Goal: Information Seeking & Learning: Learn about a topic

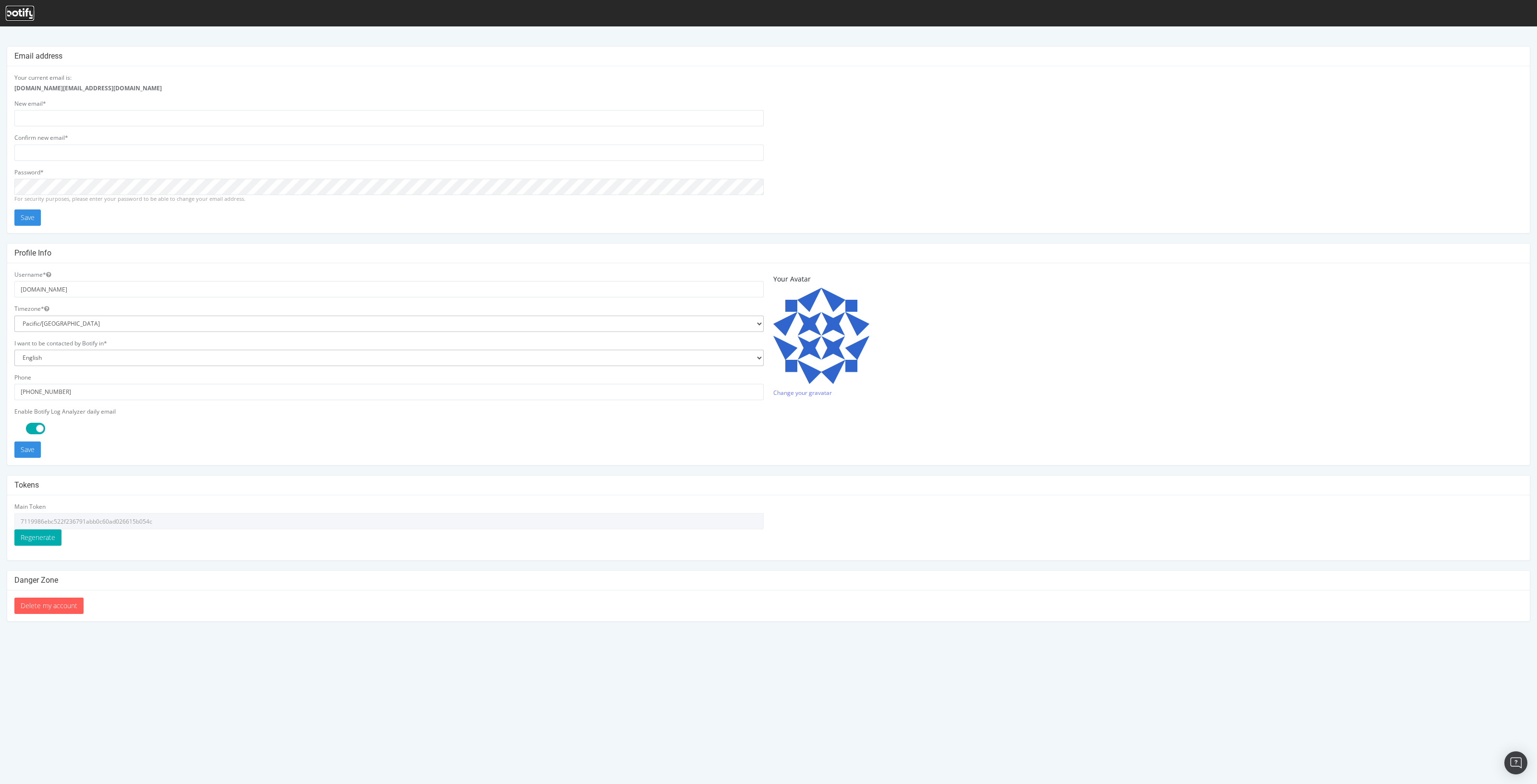
click at [11, 9] on icon at bounding box center [20, 14] width 28 height 11
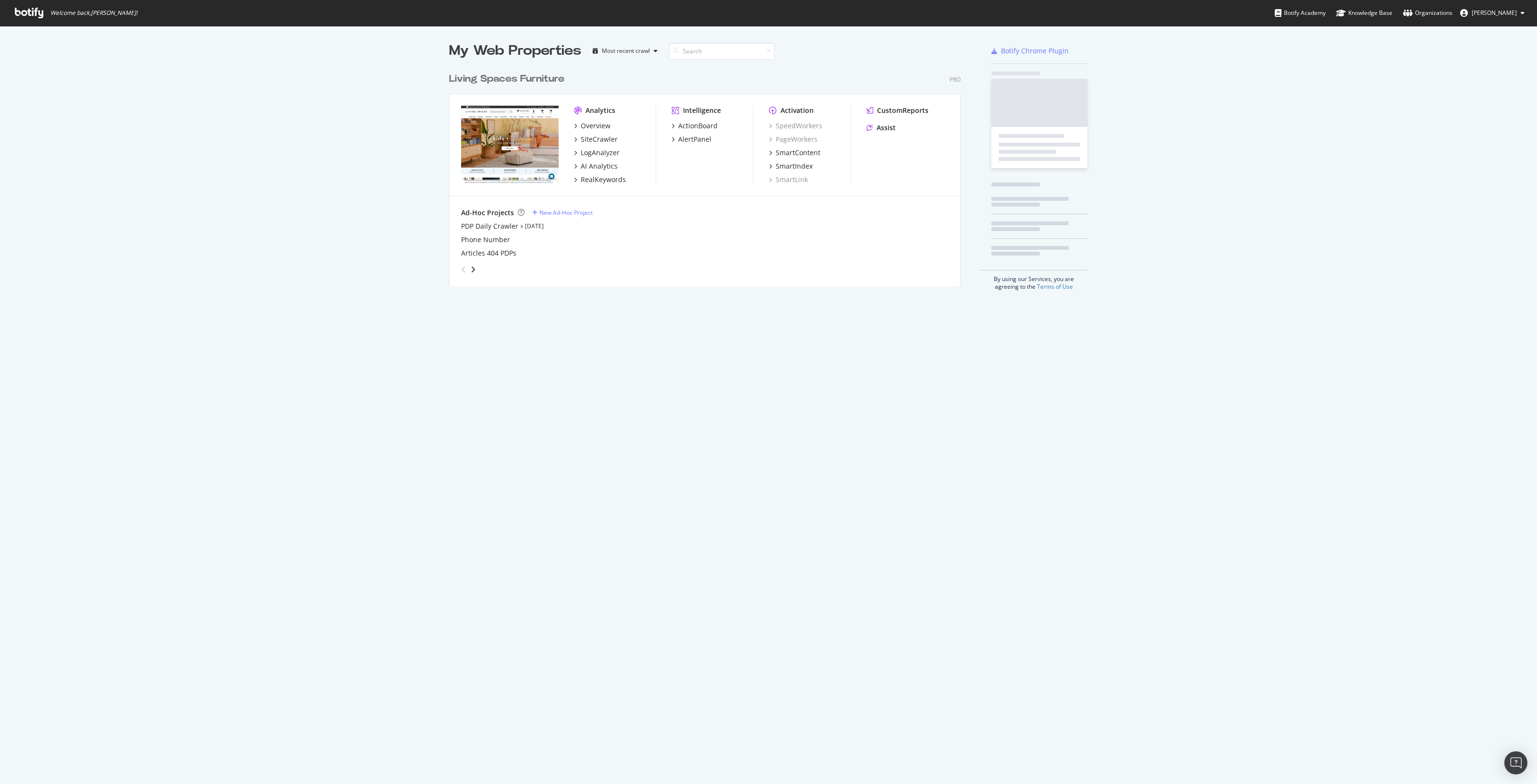
scroll to position [216, 510]
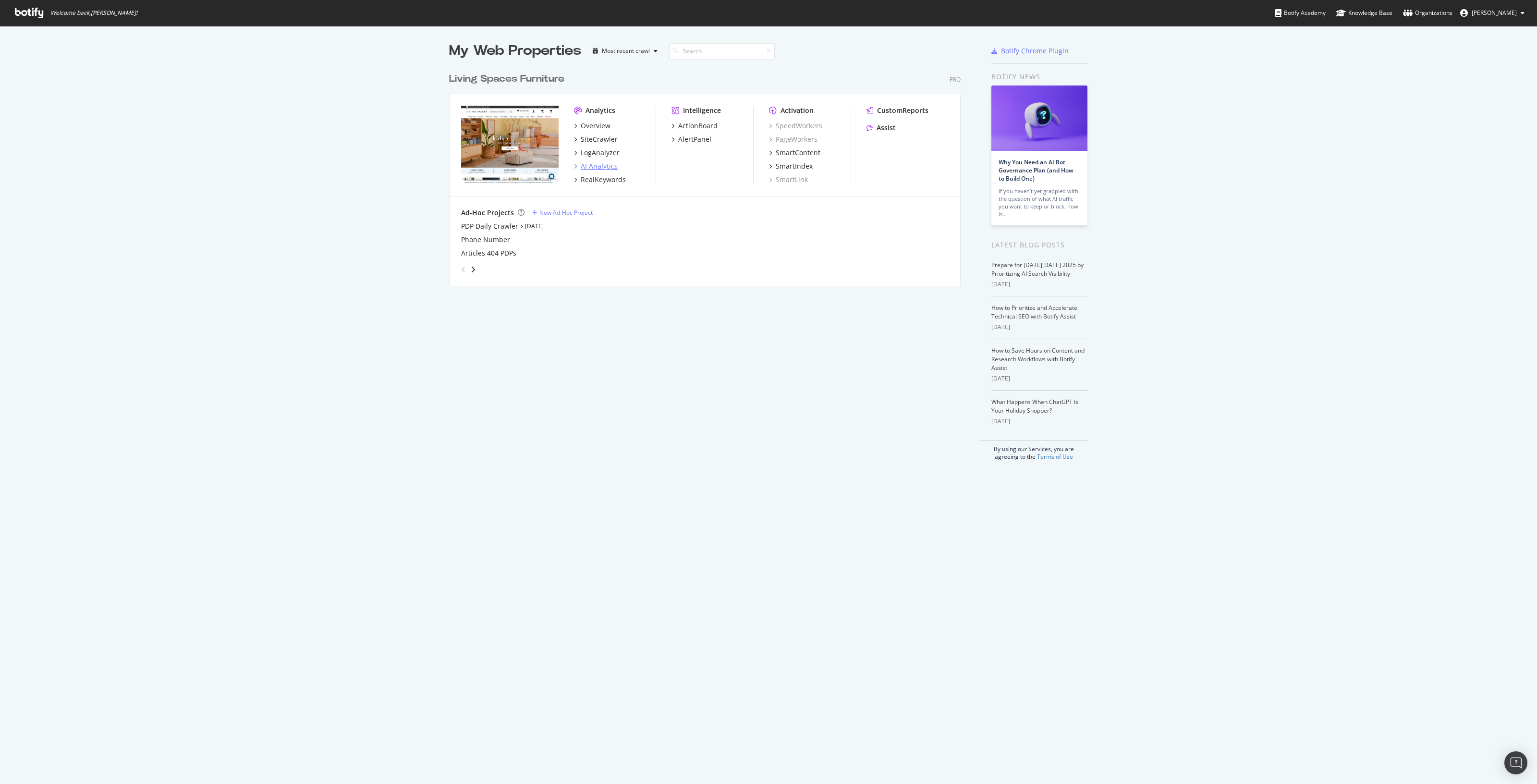
click at [598, 163] on div "AI Analytics" at bounding box center [599, 166] width 37 height 10
click at [590, 150] on div "LogAnalyzer" at bounding box center [600, 153] width 39 height 10
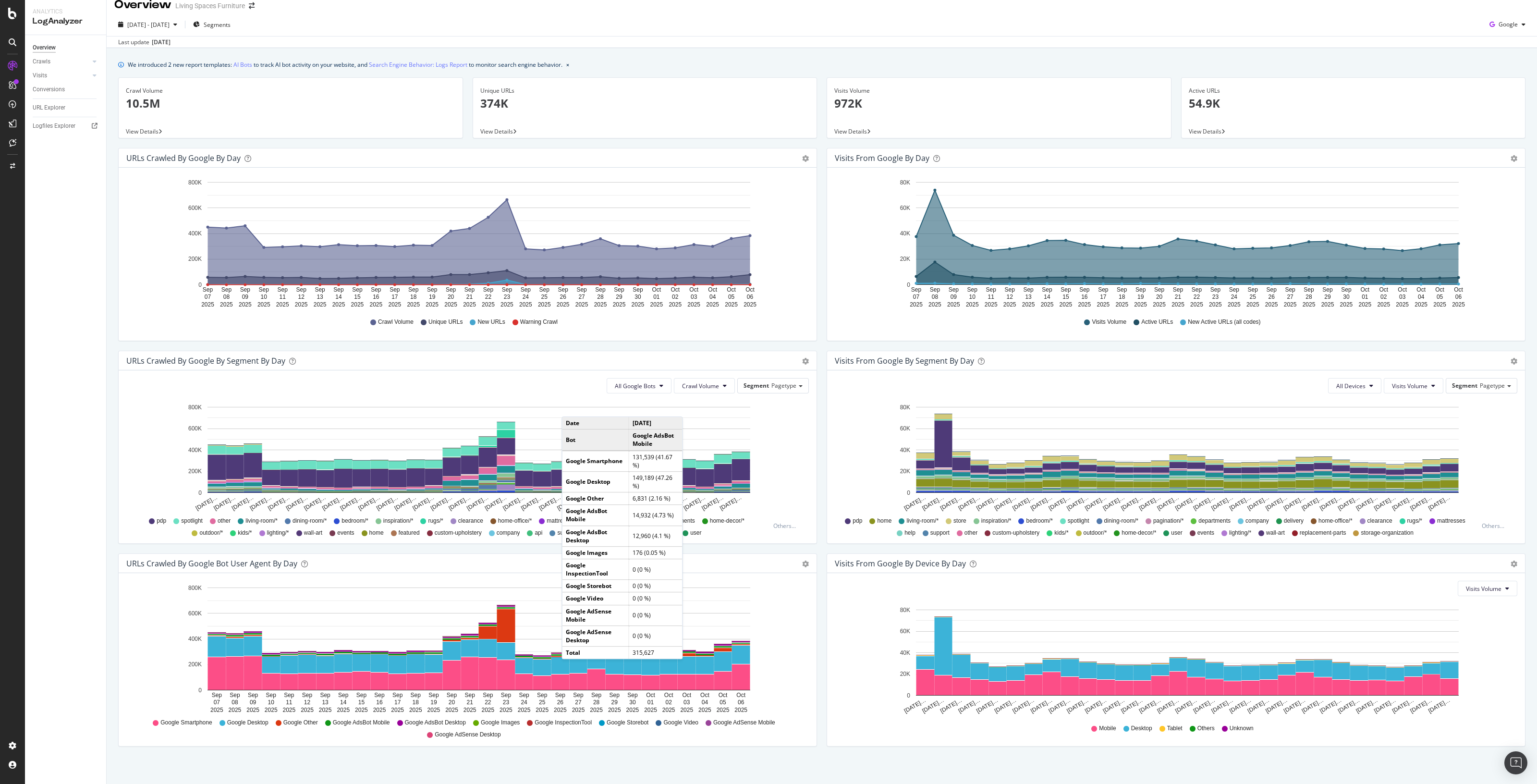
scroll to position [16, 0]
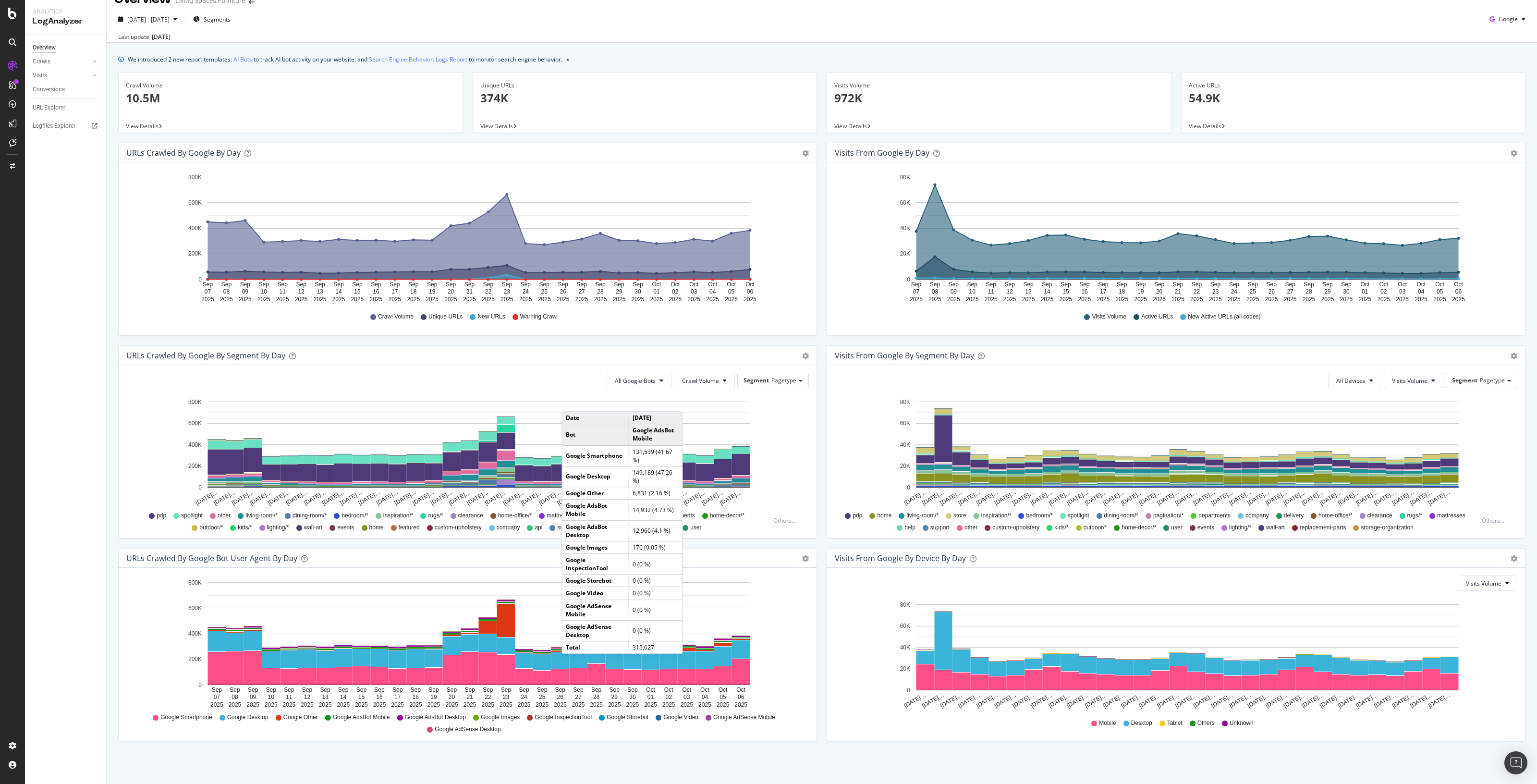
click at [816, 424] on div "URLs Crawled by Google By Segment By Day Timeline (by Value) Table All Google B…" at bounding box center [467, 447] width 708 height 203
click at [816, 411] on div "URLs Crawled by Google By Segment By Day Timeline (by Value) Table All Google B…" at bounding box center [467, 447] width 708 height 203
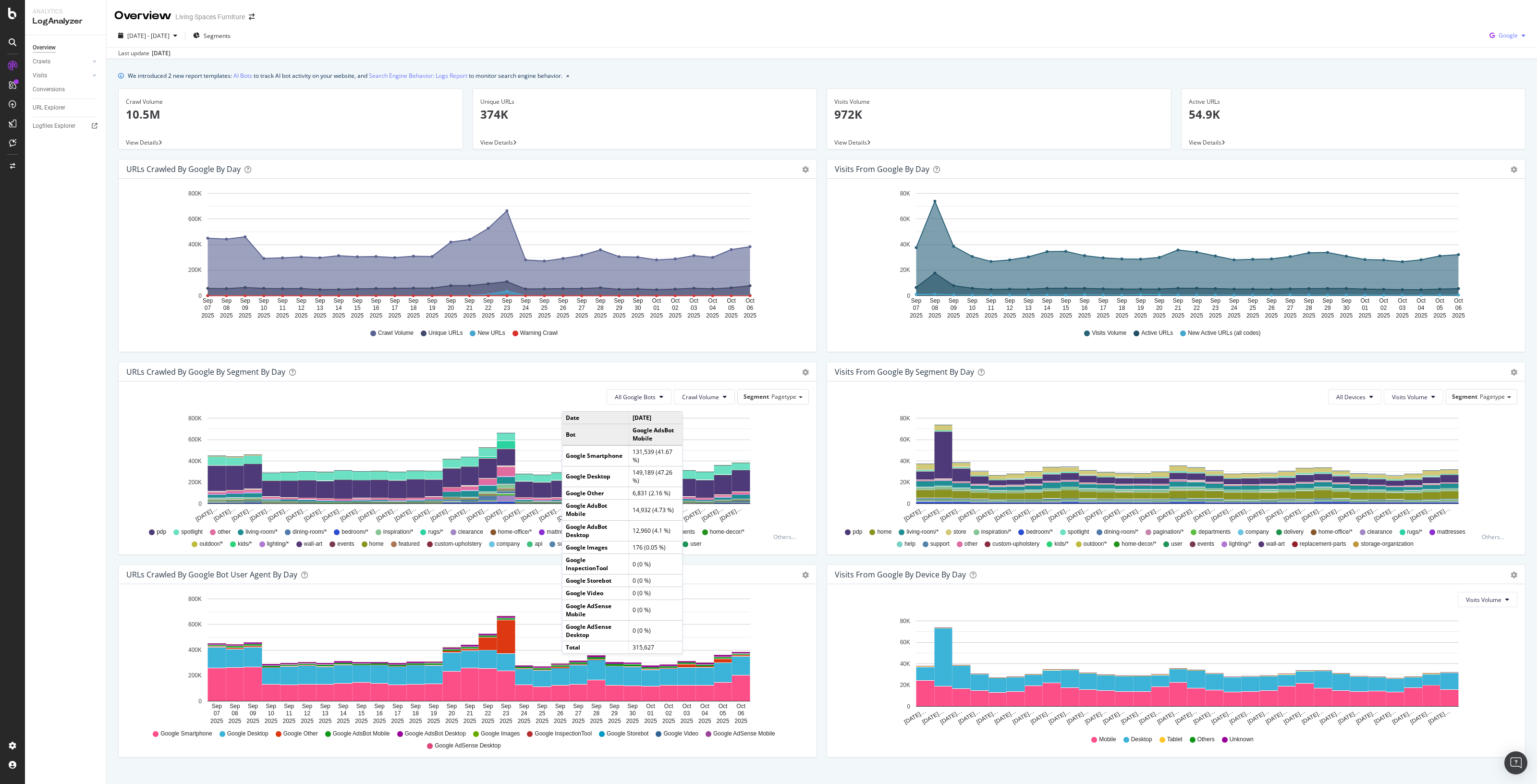
click at [1499, 33] on span "Google" at bounding box center [1508, 35] width 19 height 8
click at [1499, 90] on span "OpenAI" at bounding box center [1506, 90] width 36 height 8
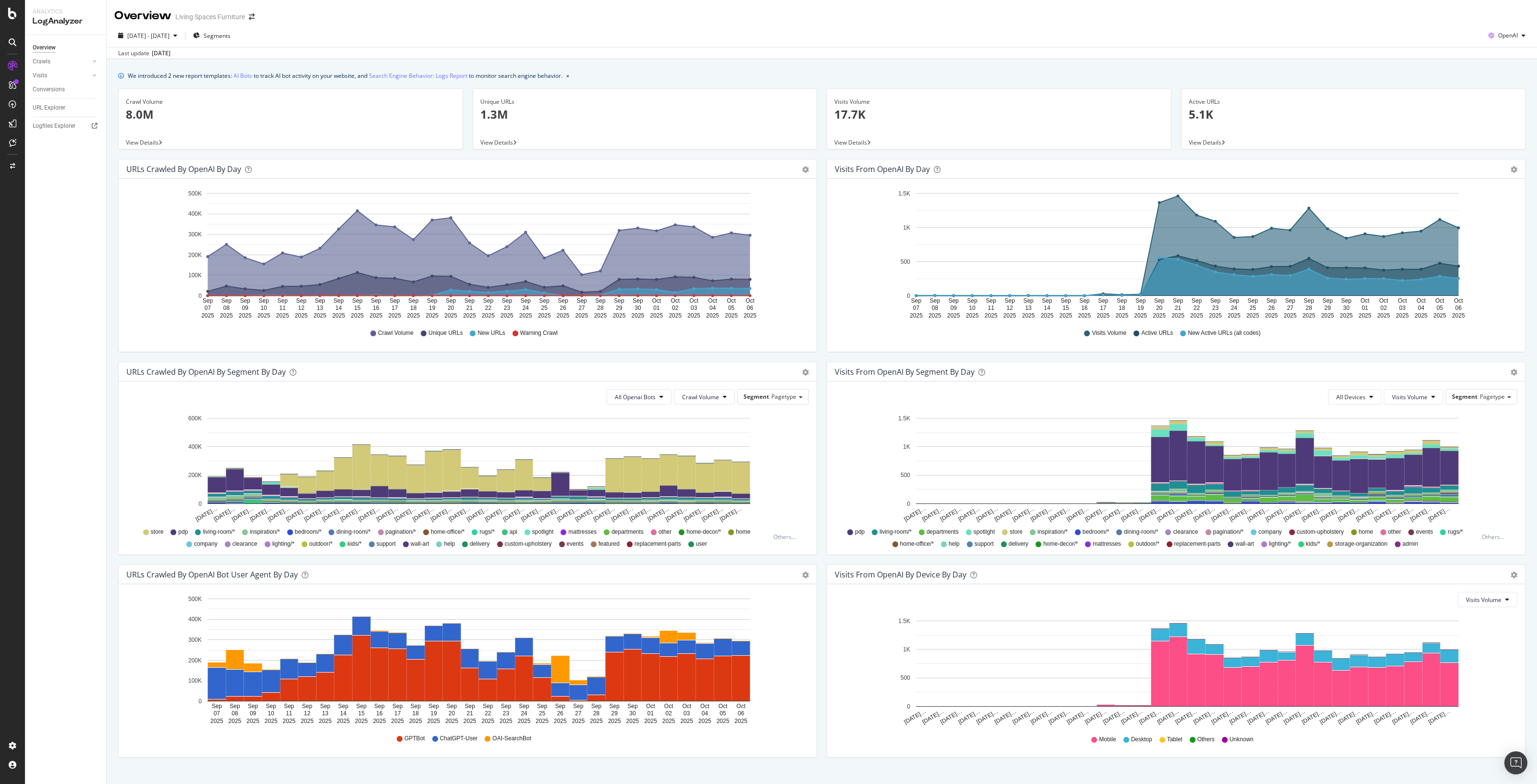
scroll to position [16, 0]
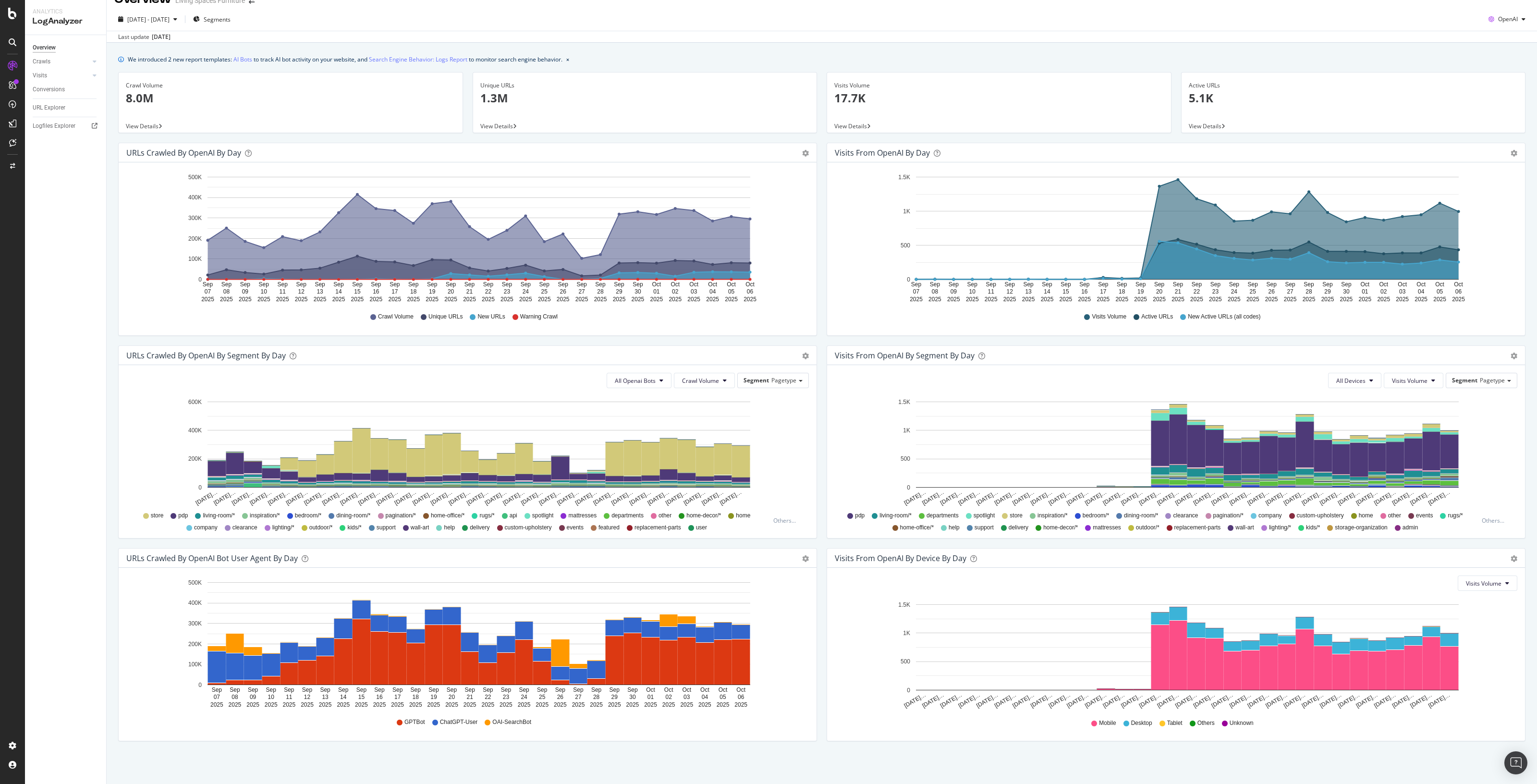
click at [851, 751] on div "We introduced 2 new report templates: AI Bots to track AI bot activity on your …" at bounding box center [822, 413] width 1430 height 742
click at [1506, 14] on div "OpenAI" at bounding box center [1507, 19] width 45 height 14
click at [1499, 85] on div "Other AI Bots" at bounding box center [1497, 91] width 66 height 14
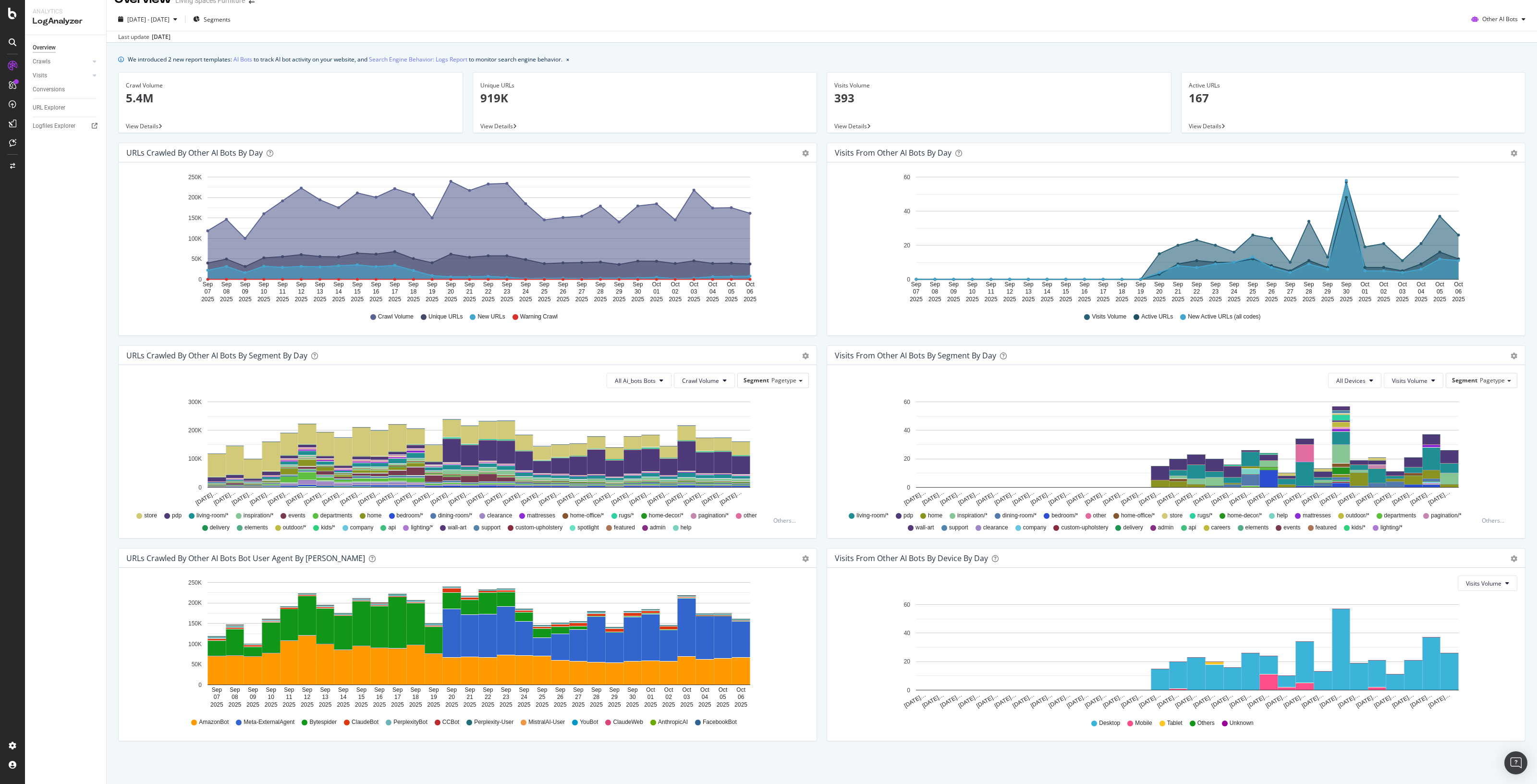
click at [822, 653] on div "Visits From Other AI Bots By Device By Day Timeline (by Value) Timeline (by Per…" at bounding box center [1175, 650] width 708 height 203
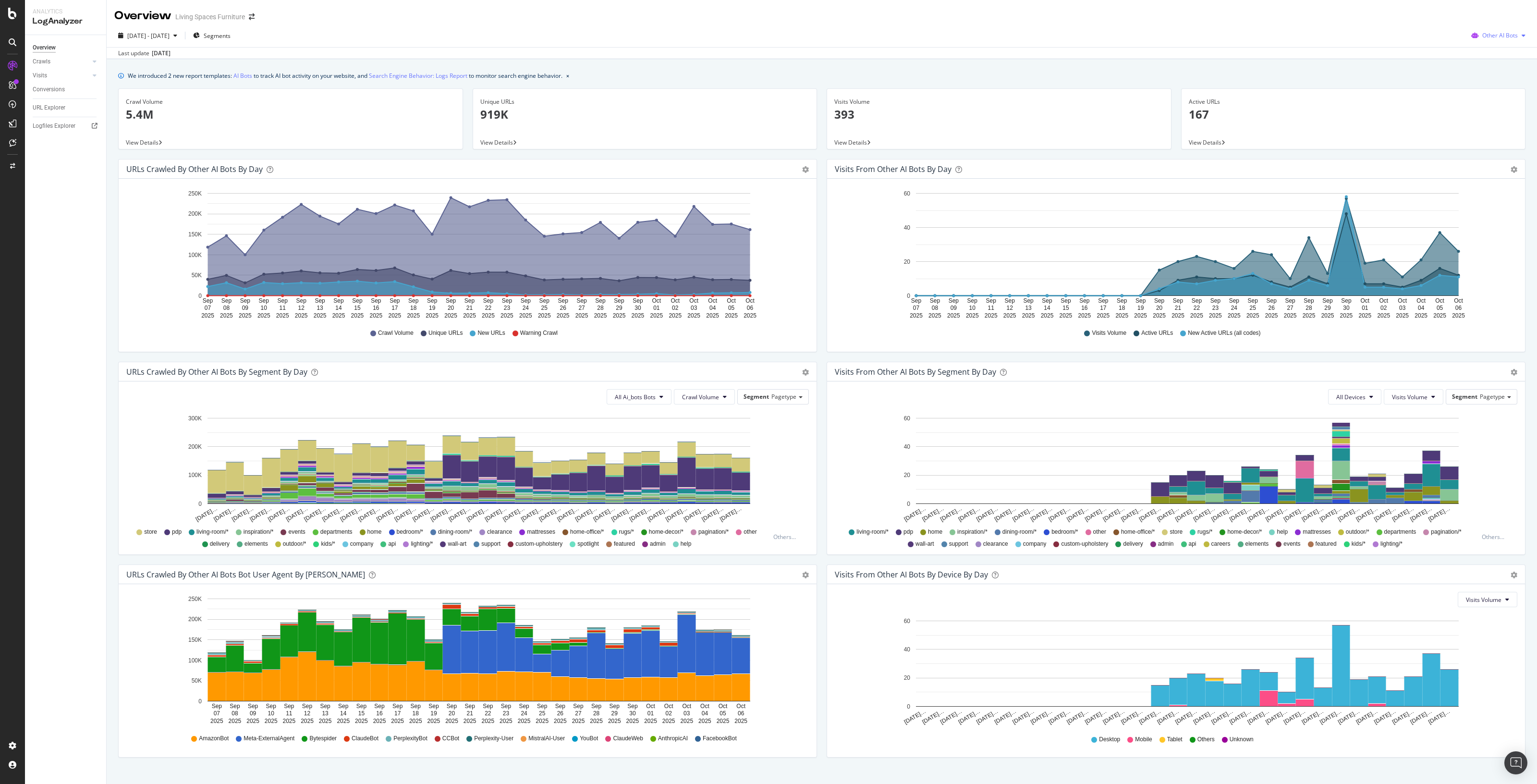
click at [1482, 33] on span "Other AI Bots" at bounding box center [1500, 35] width 36 height 8
click at [1487, 87] on span "OpenAI" at bounding box center [1500, 90] width 38 height 8
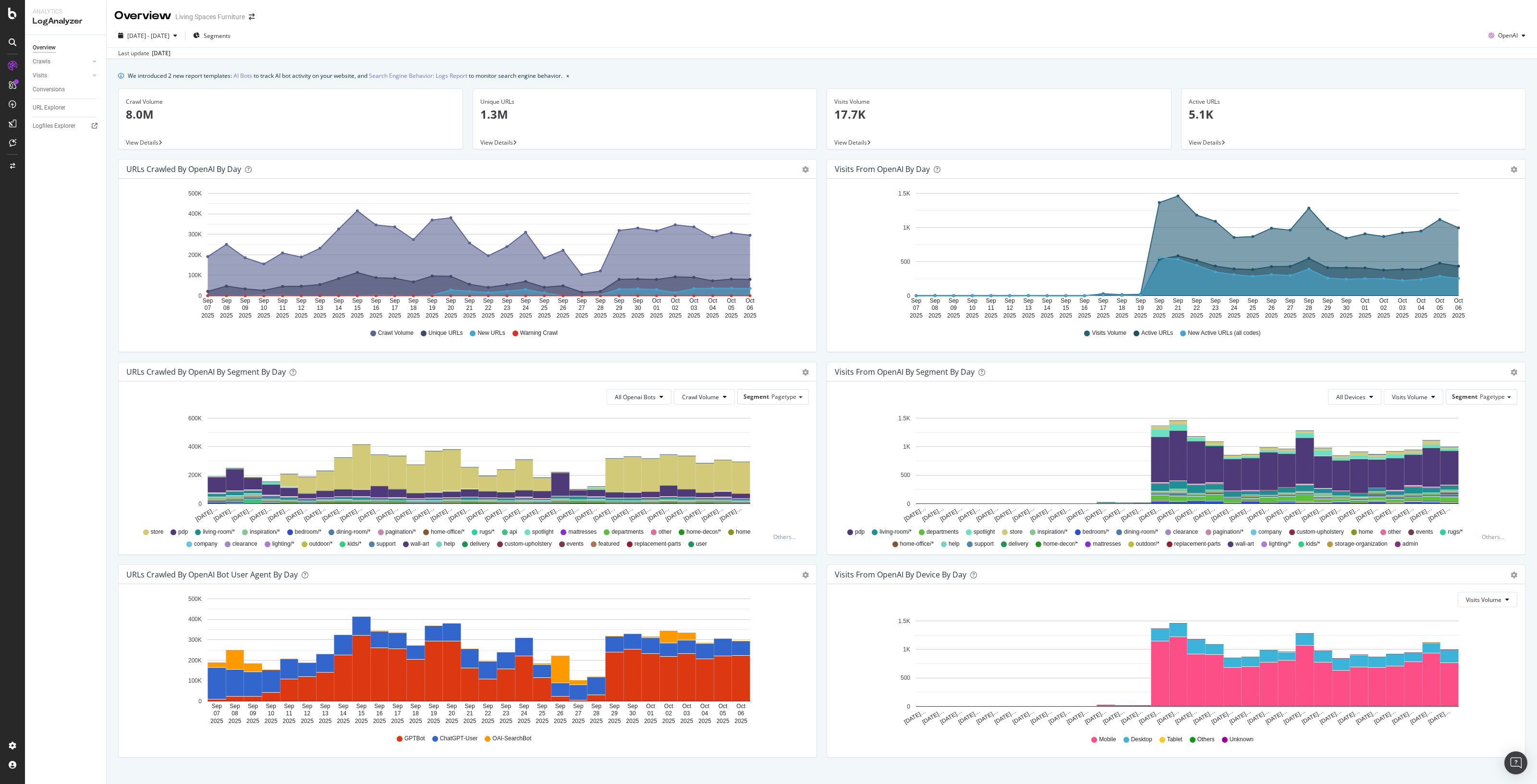
click at [1510, 27] on div "[DATE] - [DATE] Segments OpenAI Last update [DATE]" at bounding box center [822, 41] width 1430 height 35
click at [1521, 33] on icon "button" at bounding box center [1523, 36] width 4 height 6
click at [1496, 104] on span "Other AI Bots" at bounding box center [1505, 108] width 36 height 8
